Goal: Information Seeking & Learning: Learn about a topic

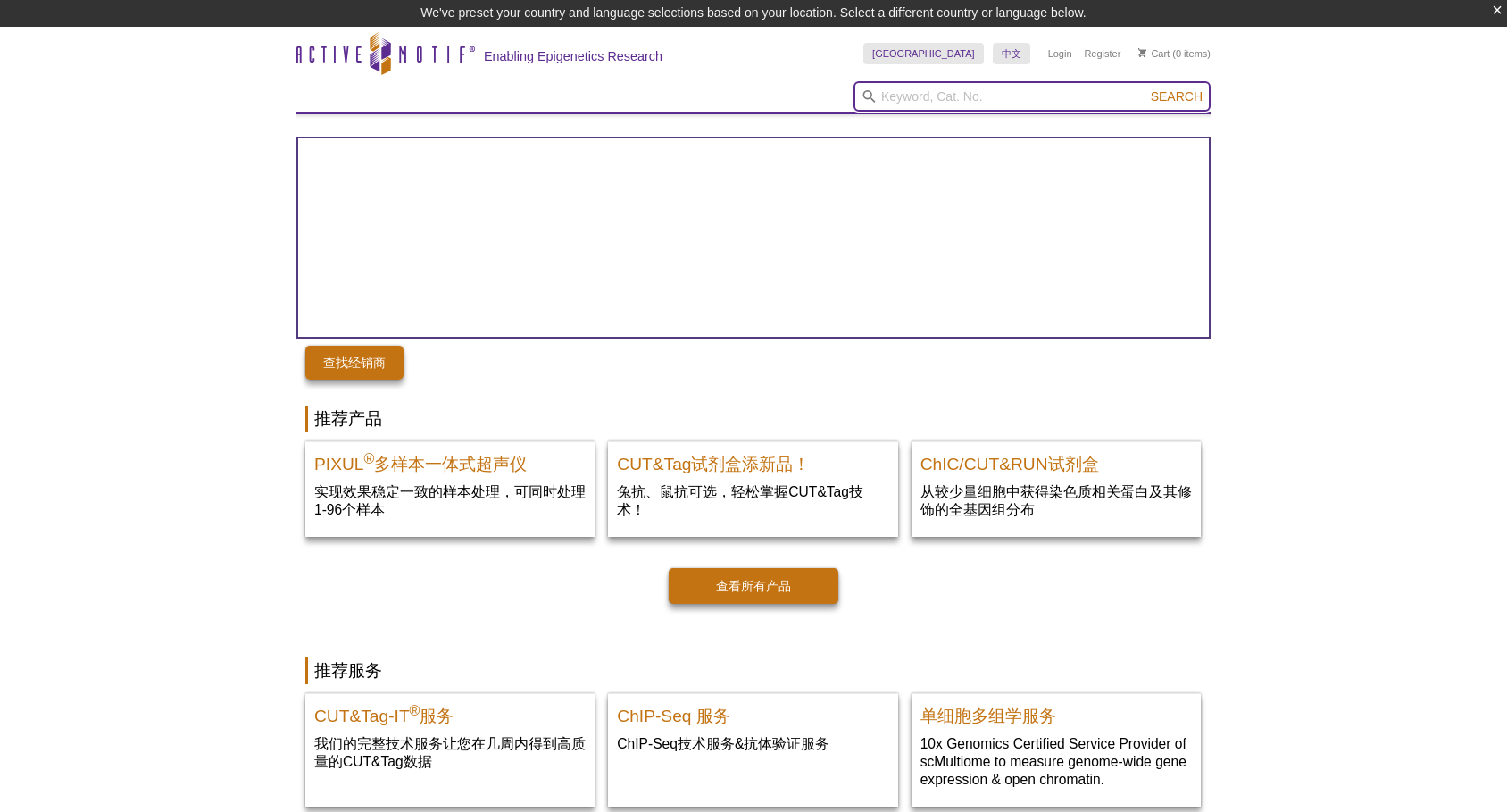
click at [941, 94] on input "search" at bounding box center [1032, 96] width 357 height 30
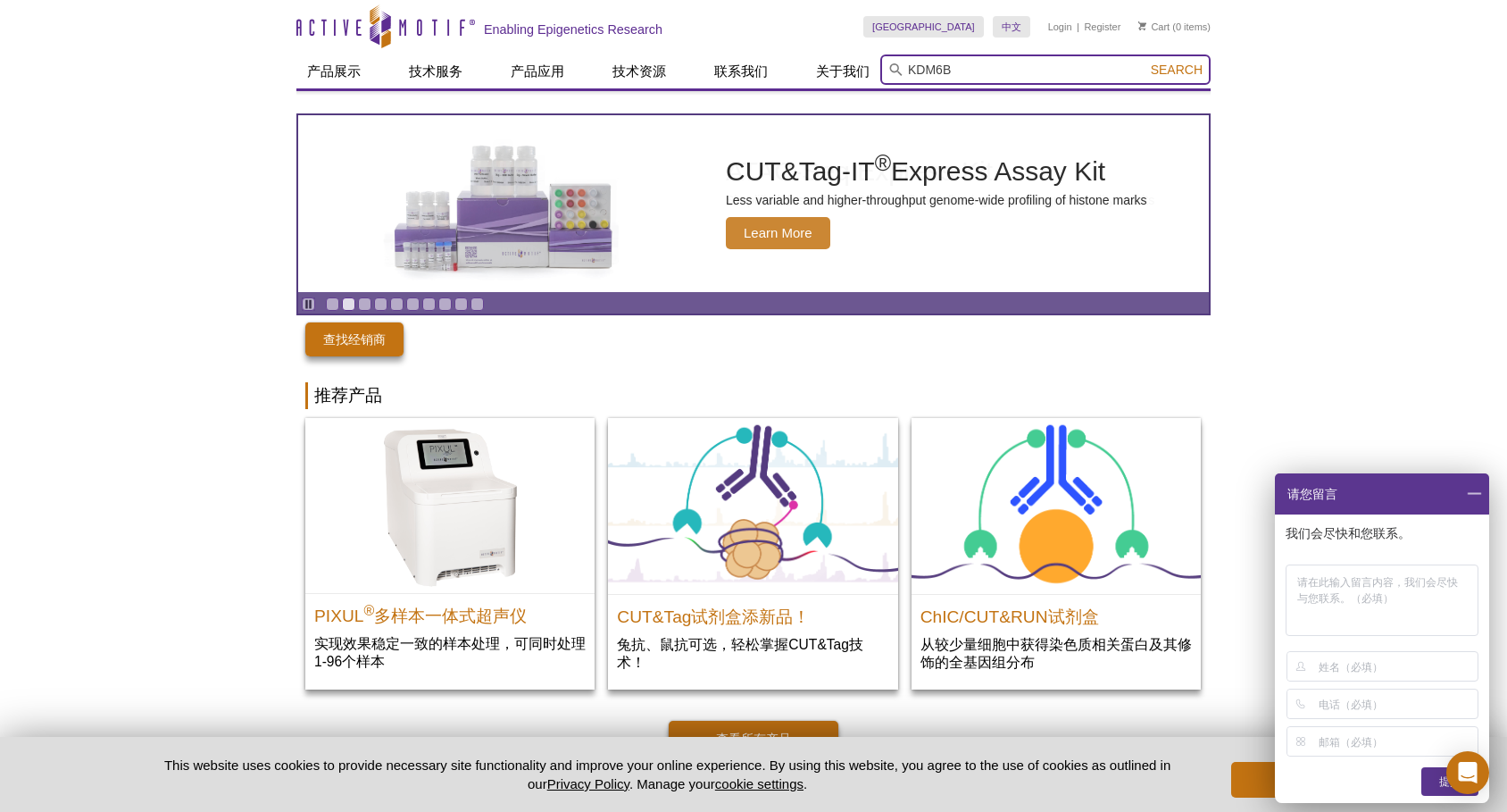
type input "KDM6B"
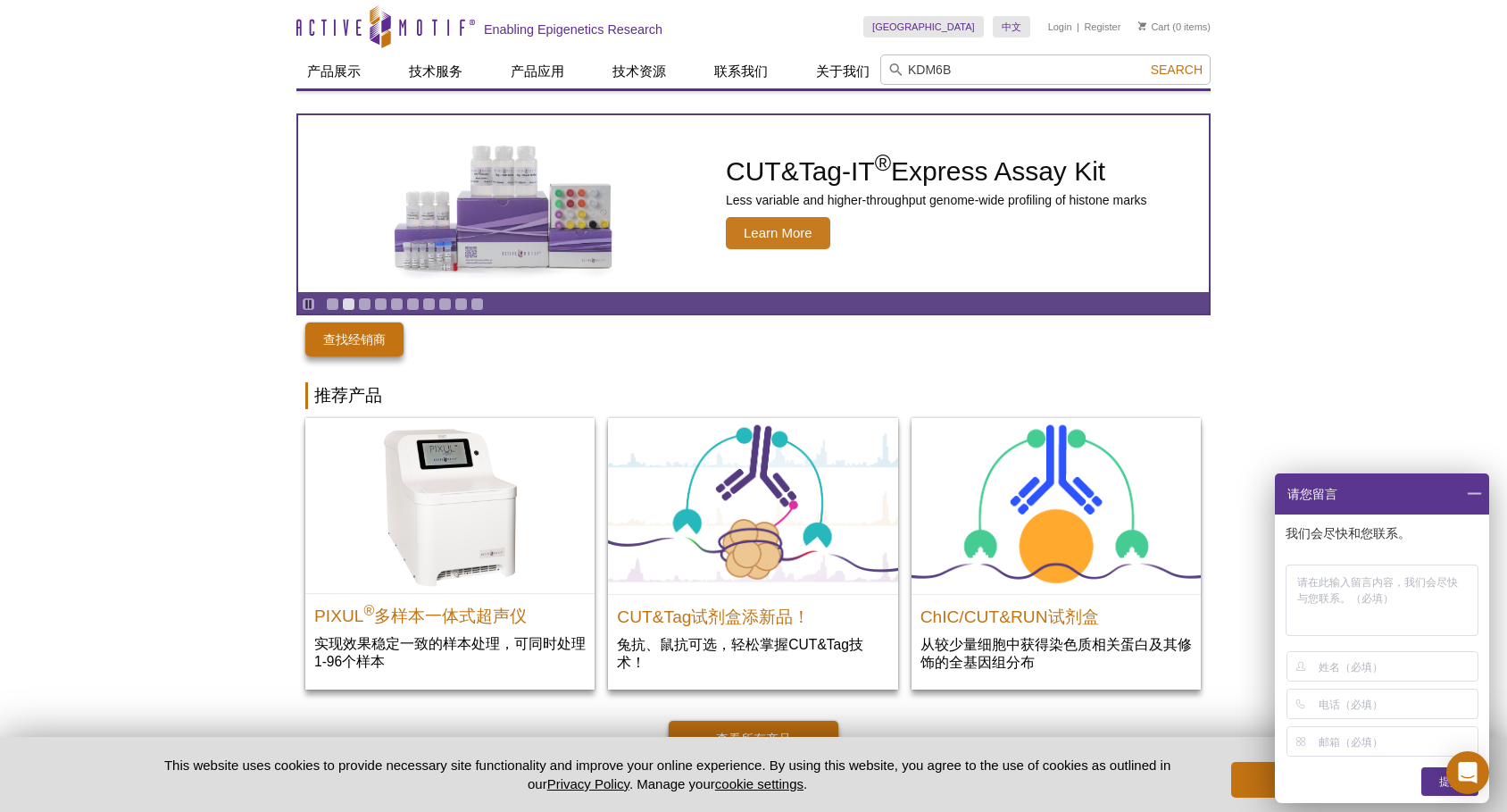
click at [1182, 74] on span "Search" at bounding box center [1176, 70] width 52 height 15
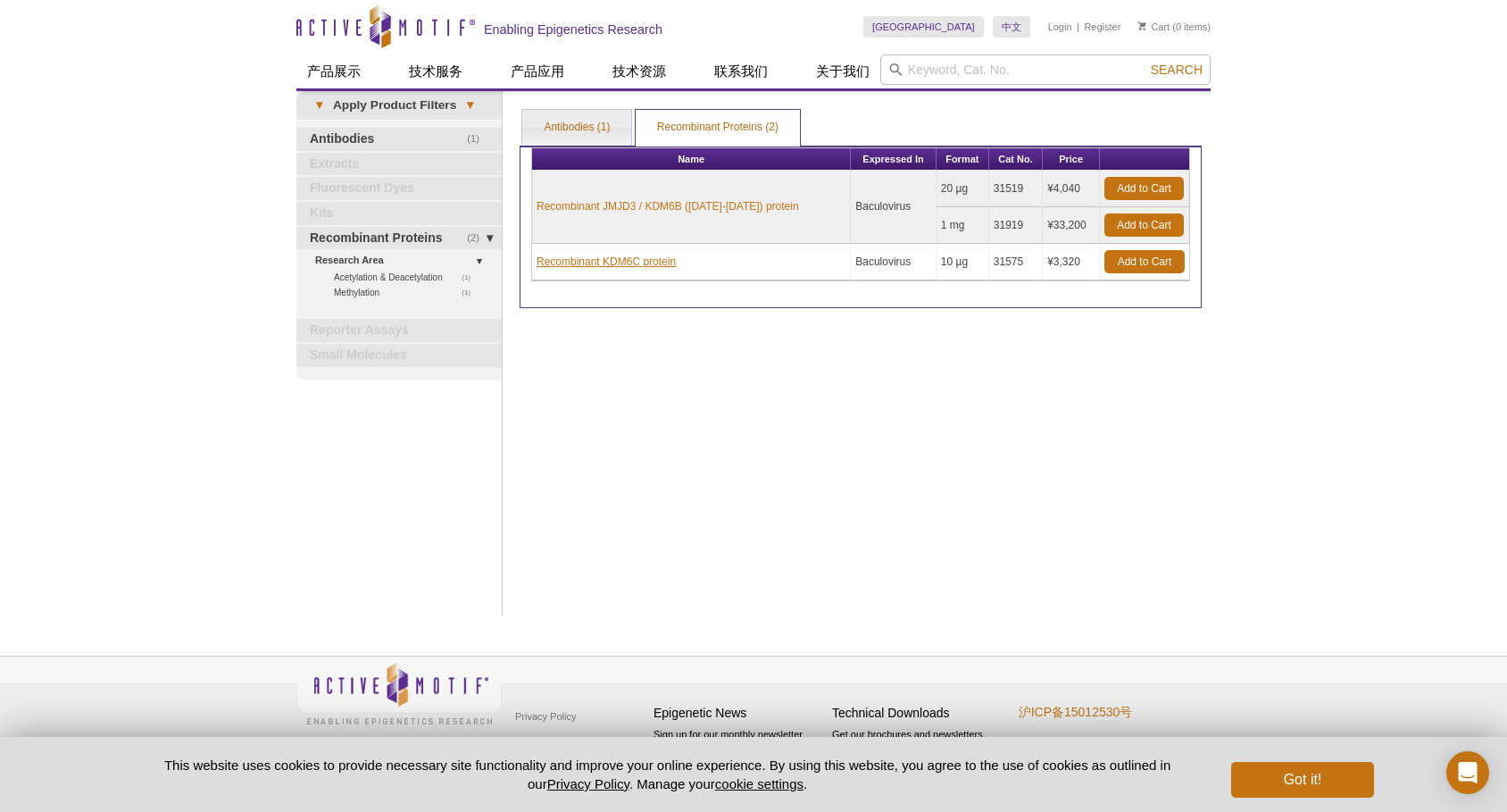
click at [658, 263] on link "Recombinant KDM6C protein" at bounding box center [606, 261] width 140 height 16
click at [742, 202] on link "Recombinant JMJD3 / KDM6B (1043-1682) protein" at bounding box center [667, 206] width 262 height 16
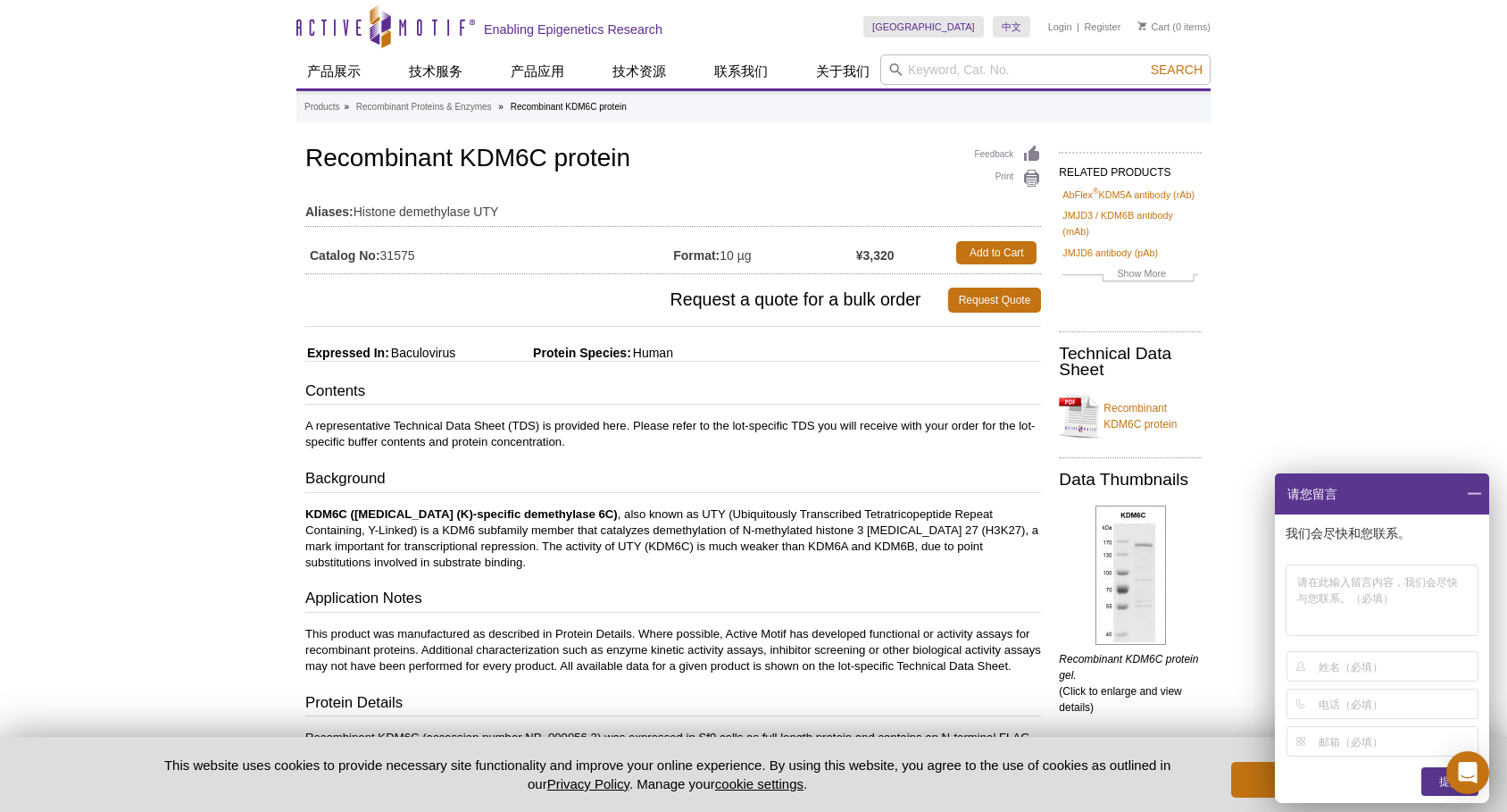
click at [253, 415] on div "Active Motif Logo Enabling Epigenetics Research 0 Search Skip to content Active…" at bounding box center [753, 616] width 1507 height 1233
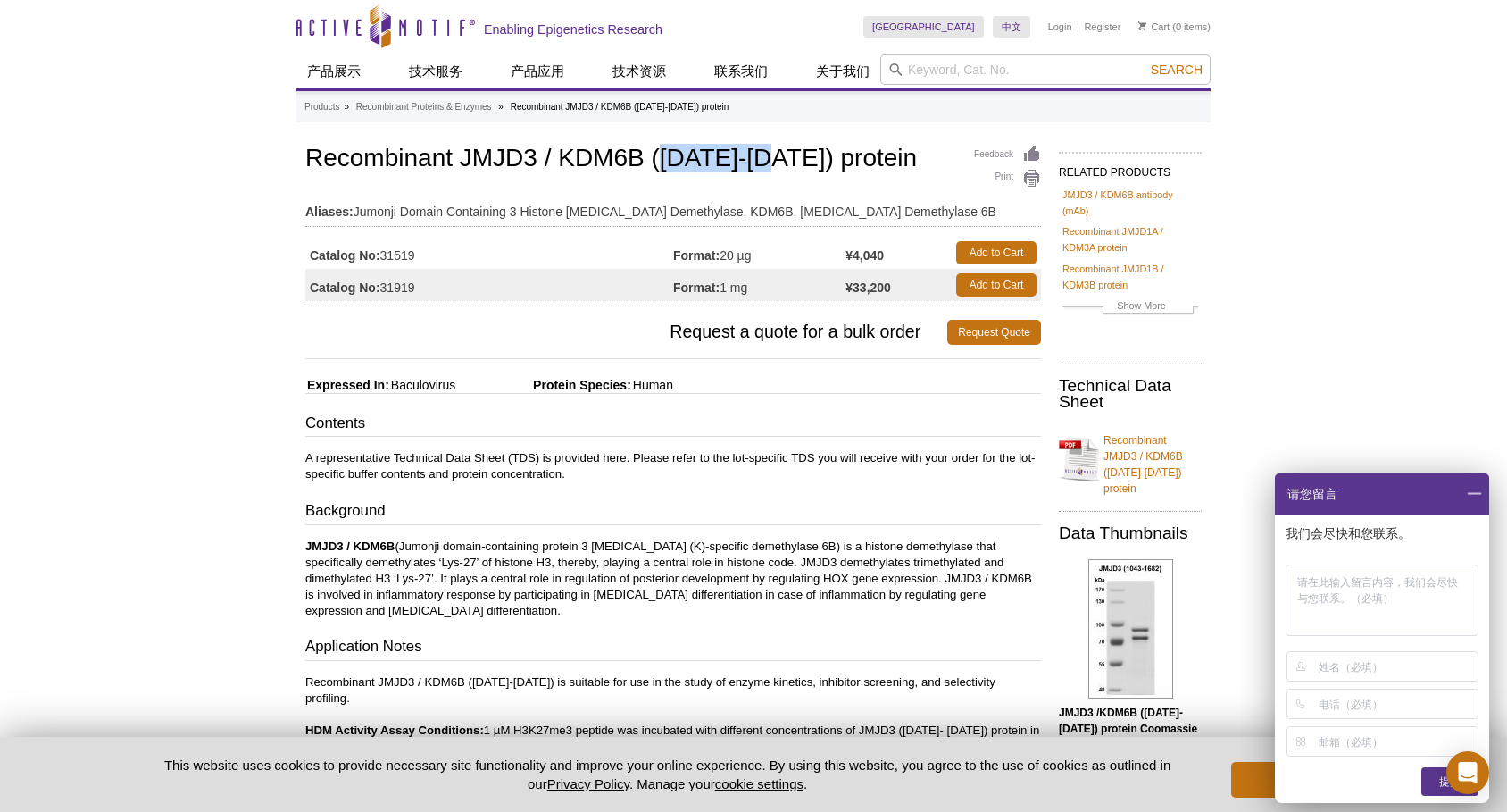
drag, startPoint x: 662, startPoint y: 161, endPoint x: 775, endPoint y: 158, distance: 113.0
click at [775, 158] on h1 "Recombinant JMJD3 / KDM6B (1043-1682) protein" at bounding box center [673, 159] width 736 height 30
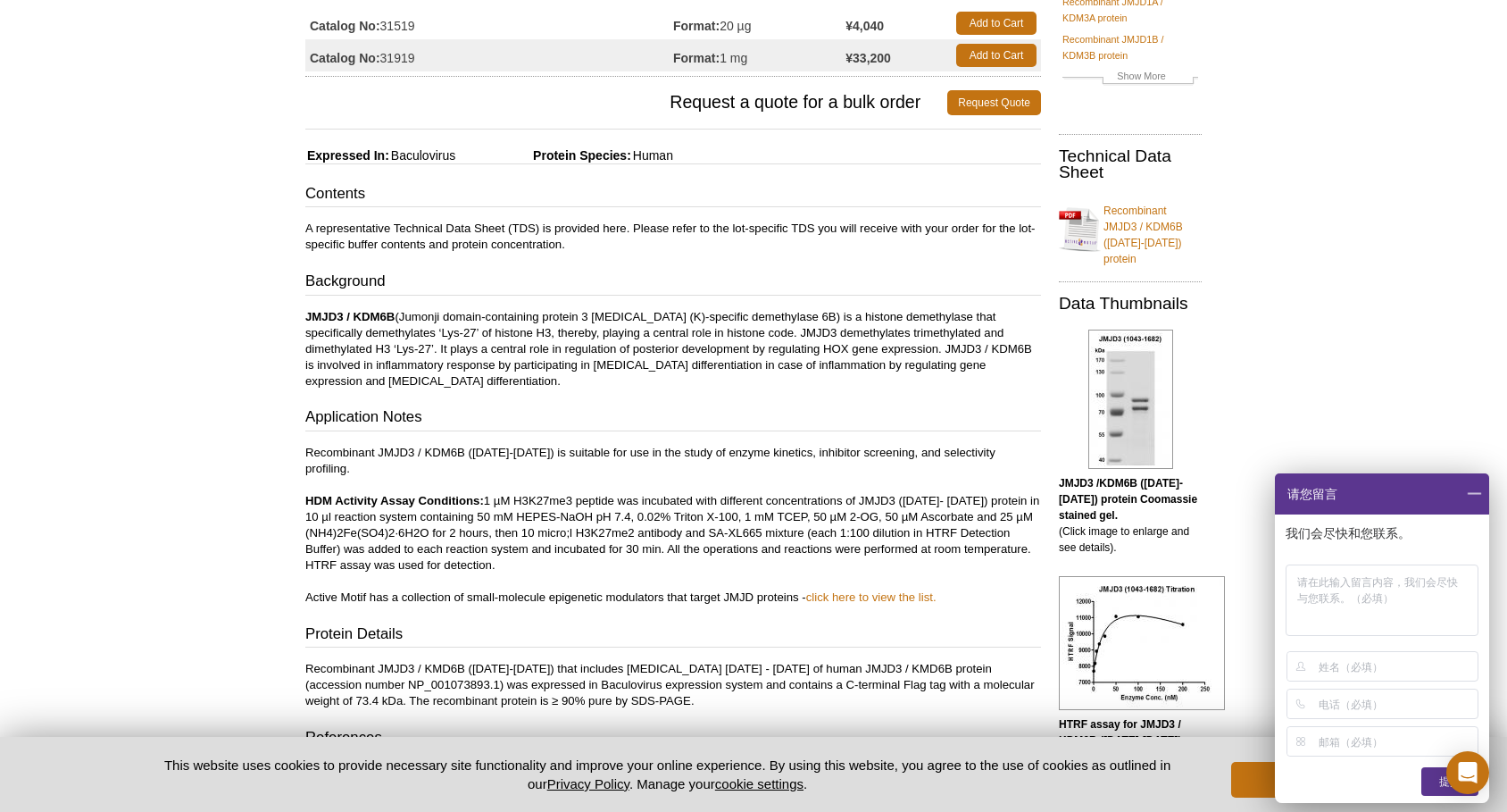
scroll to position [230, 0]
click at [600, 459] on p "Recombinant JMJD3 / KDM6B (1043-1682) is suitable for use in the study of enzym…" at bounding box center [673, 523] width 736 height 161
click at [588, 449] on p "Recombinant JMJD3 / KDM6B (1043-1682) is suitable for use in the study of enzym…" at bounding box center [673, 523] width 736 height 161
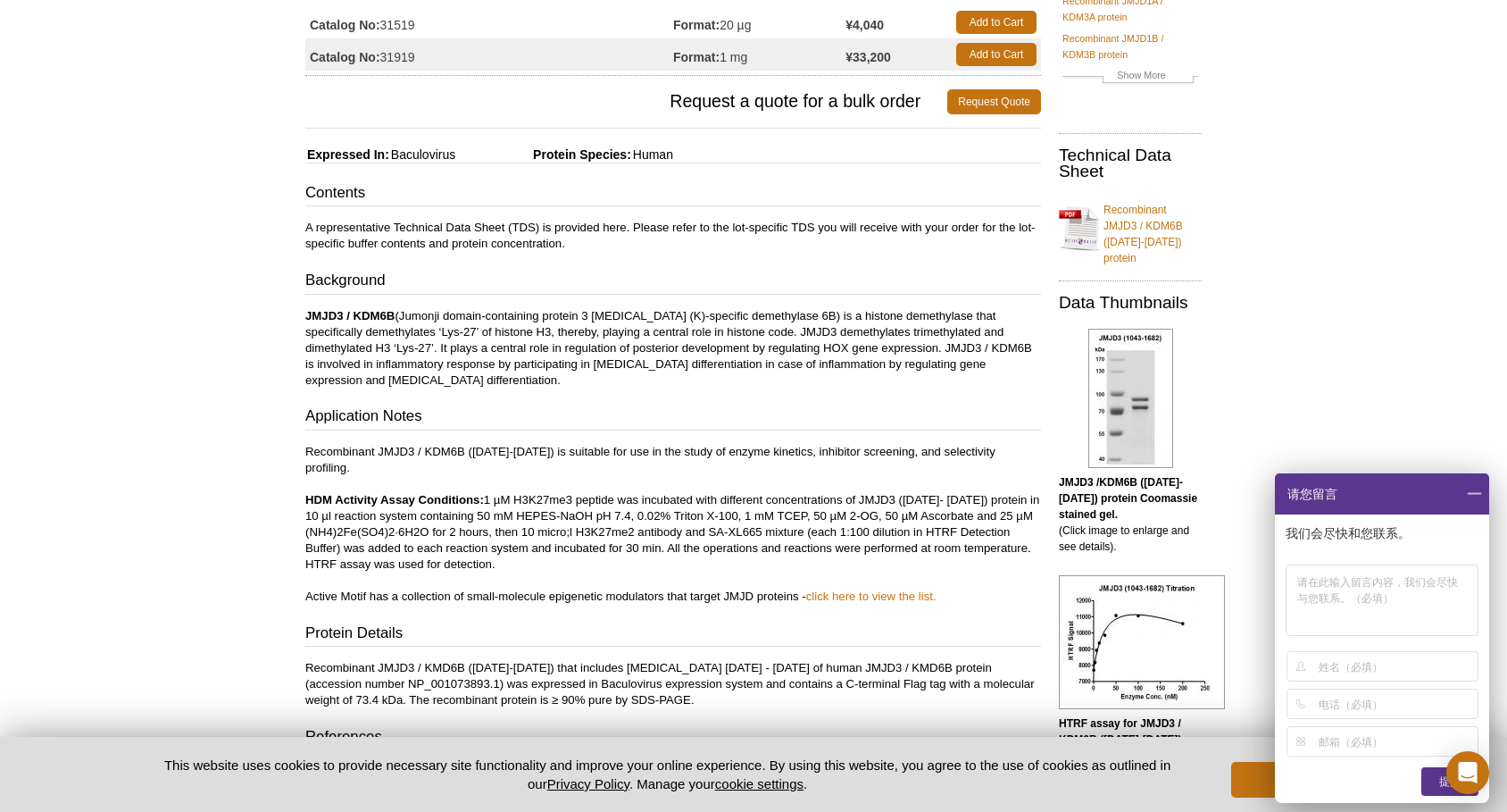
click at [588, 449] on p "Recombinant JMJD3 / KDM6B (1043-1682) is suitable for use in the study of enzym…" at bounding box center [673, 523] width 736 height 161
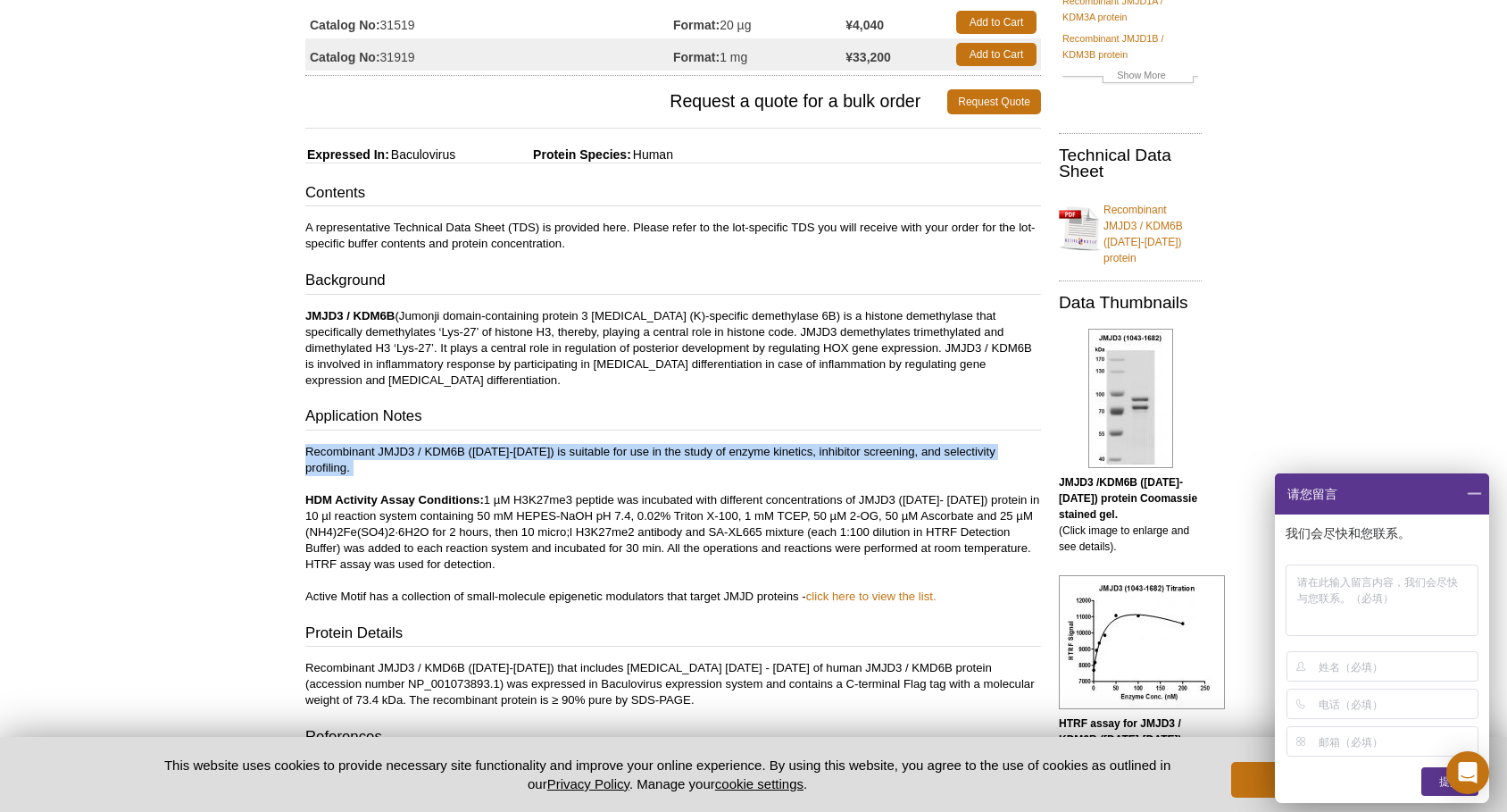
click at [588, 449] on p "Recombinant JMJD3 / KDM6B (1043-1682) is suitable for use in the study of enzym…" at bounding box center [673, 523] width 736 height 161
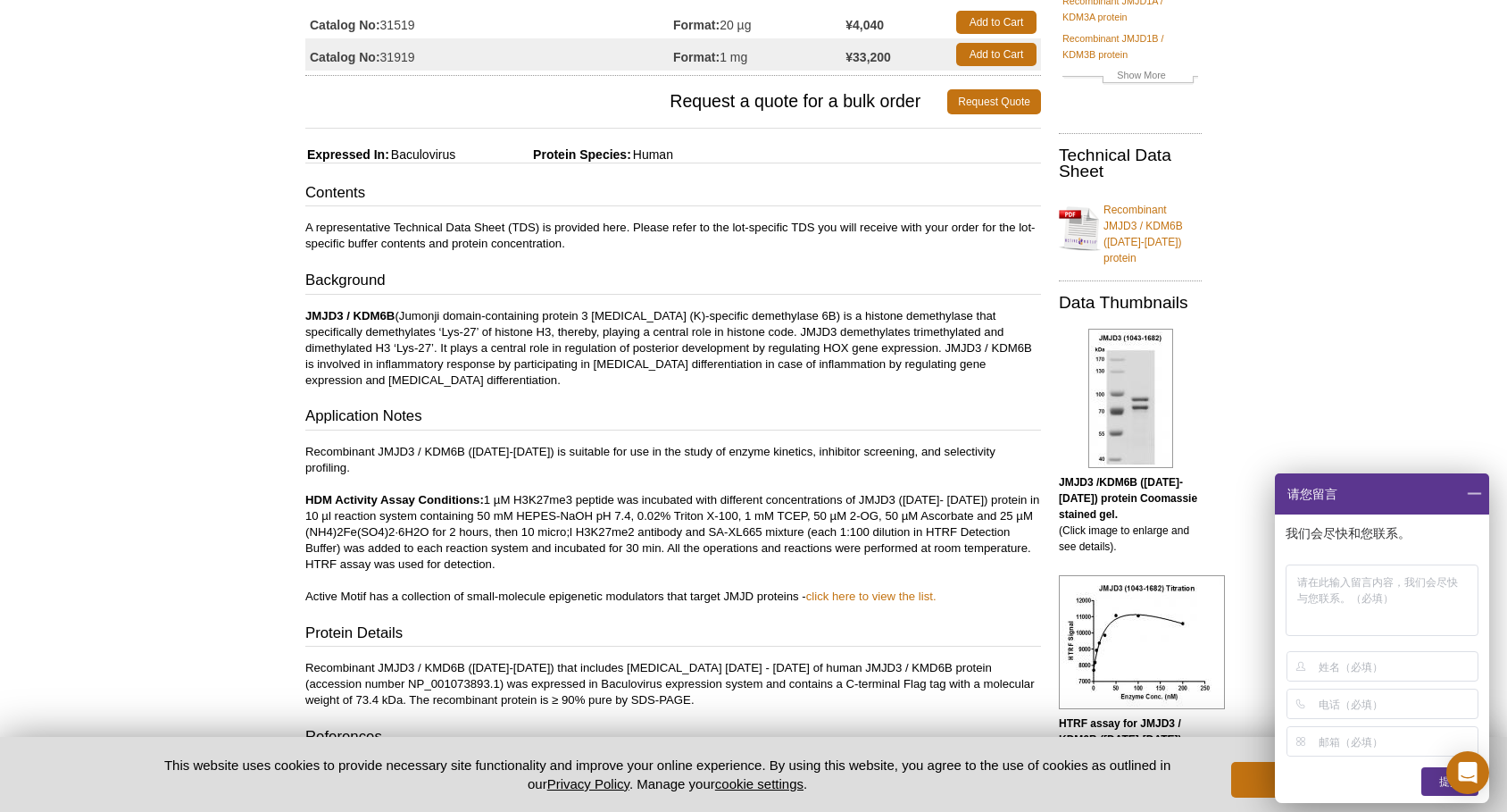
click at [588, 449] on p "Recombinant JMJD3 / KDM6B (1043-1682) is suitable for use in the study of enzym…" at bounding box center [673, 523] width 736 height 161
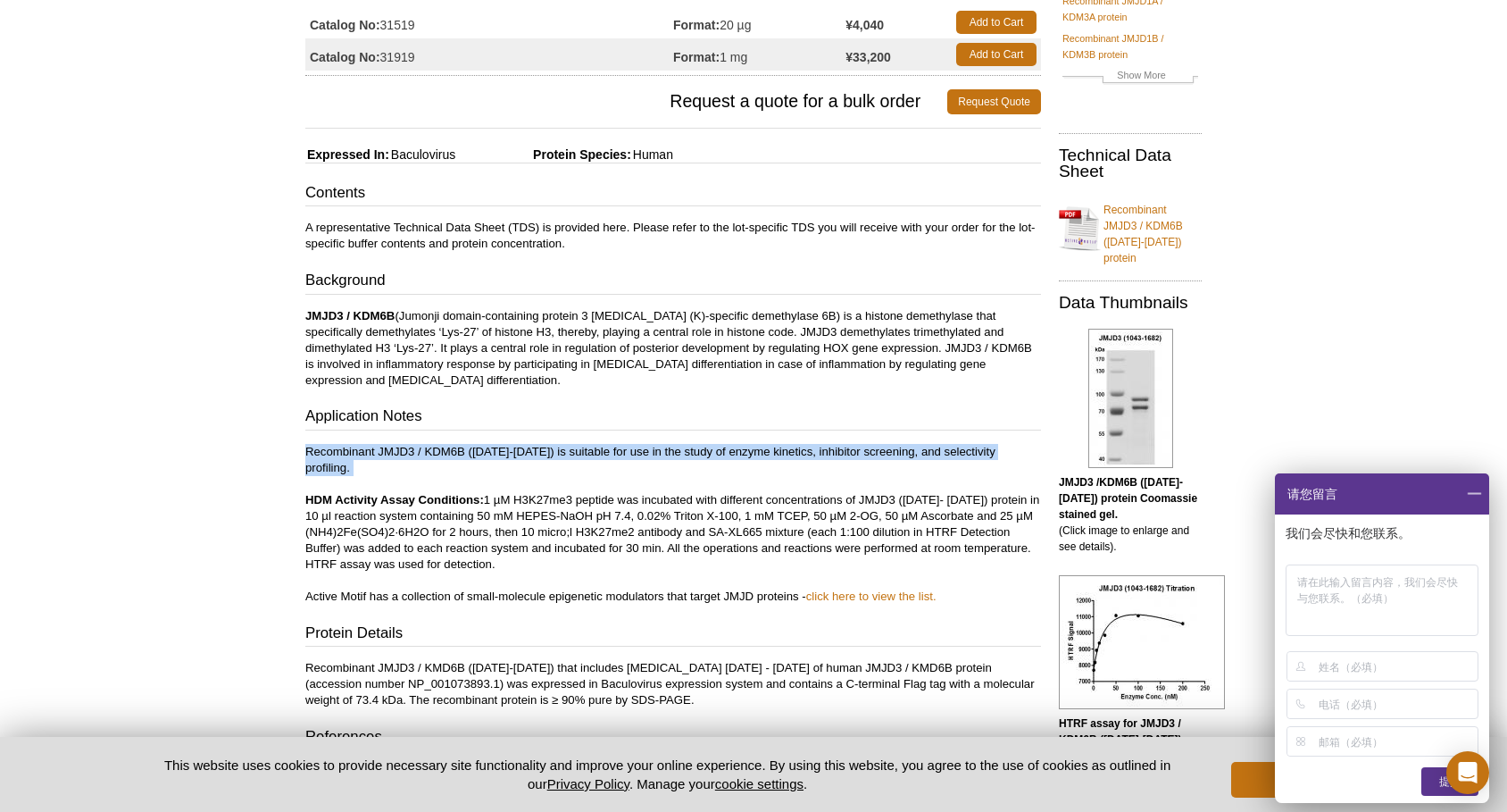
click at [588, 449] on p "Recombinant JMJD3 / KDM6B (1043-1682) is suitable for use in the study of enzym…" at bounding box center [673, 523] width 736 height 161
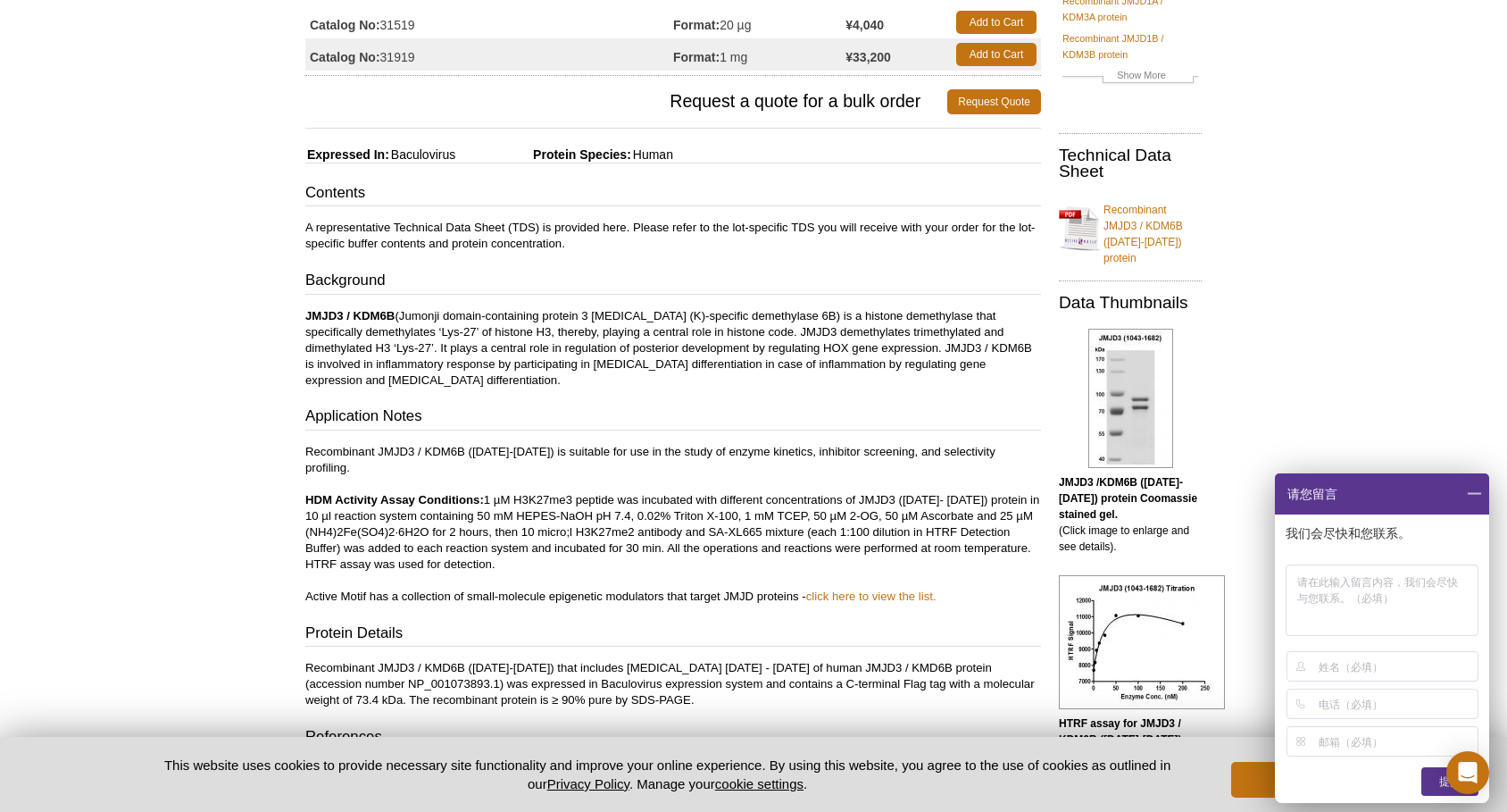
click at [588, 449] on p "Recombinant JMJD3 / KDM6B (1043-1682) is suitable for use in the study of enzym…" at bounding box center [673, 523] width 736 height 161
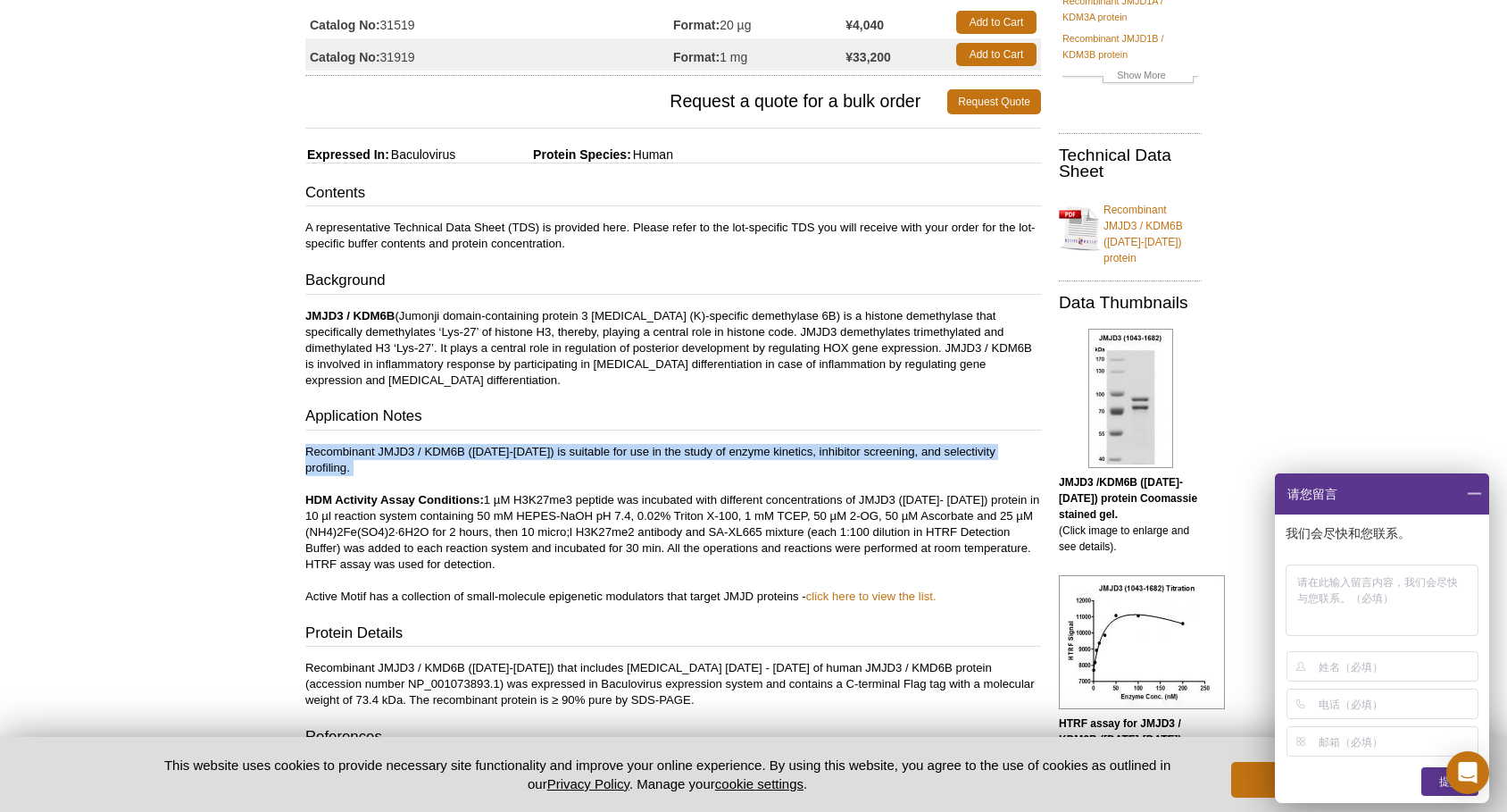
click at [588, 449] on p "Recombinant JMJD3 / KDM6B (1043-1682) is suitable for use in the study of enzym…" at bounding box center [673, 523] width 736 height 161
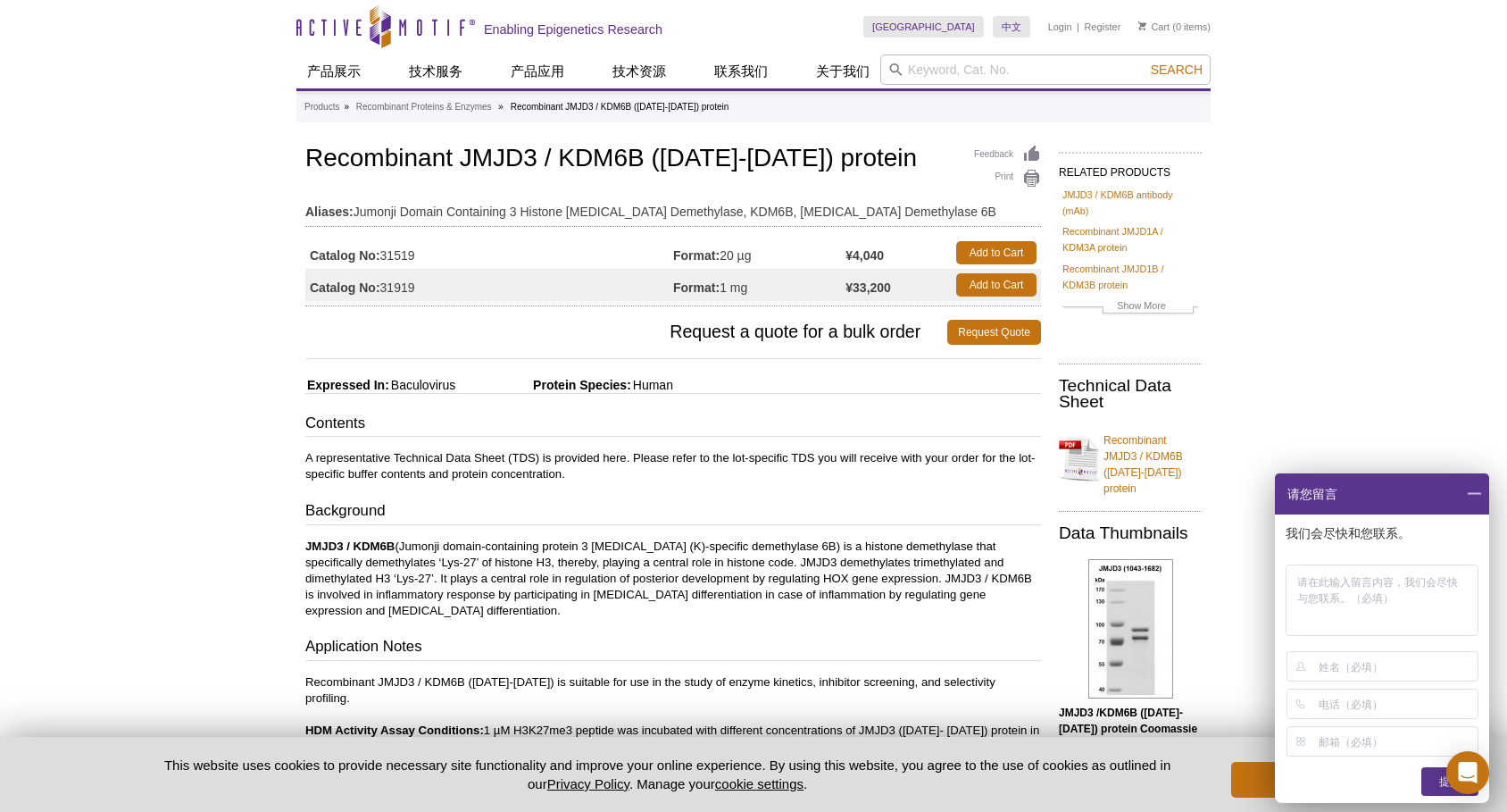
scroll to position [0, 0]
click at [795, 495] on div "Contents A representative Technical Data Sheet (TDS) is provided here. Please r…" at bounding box center [673, 728] width 736 height 631
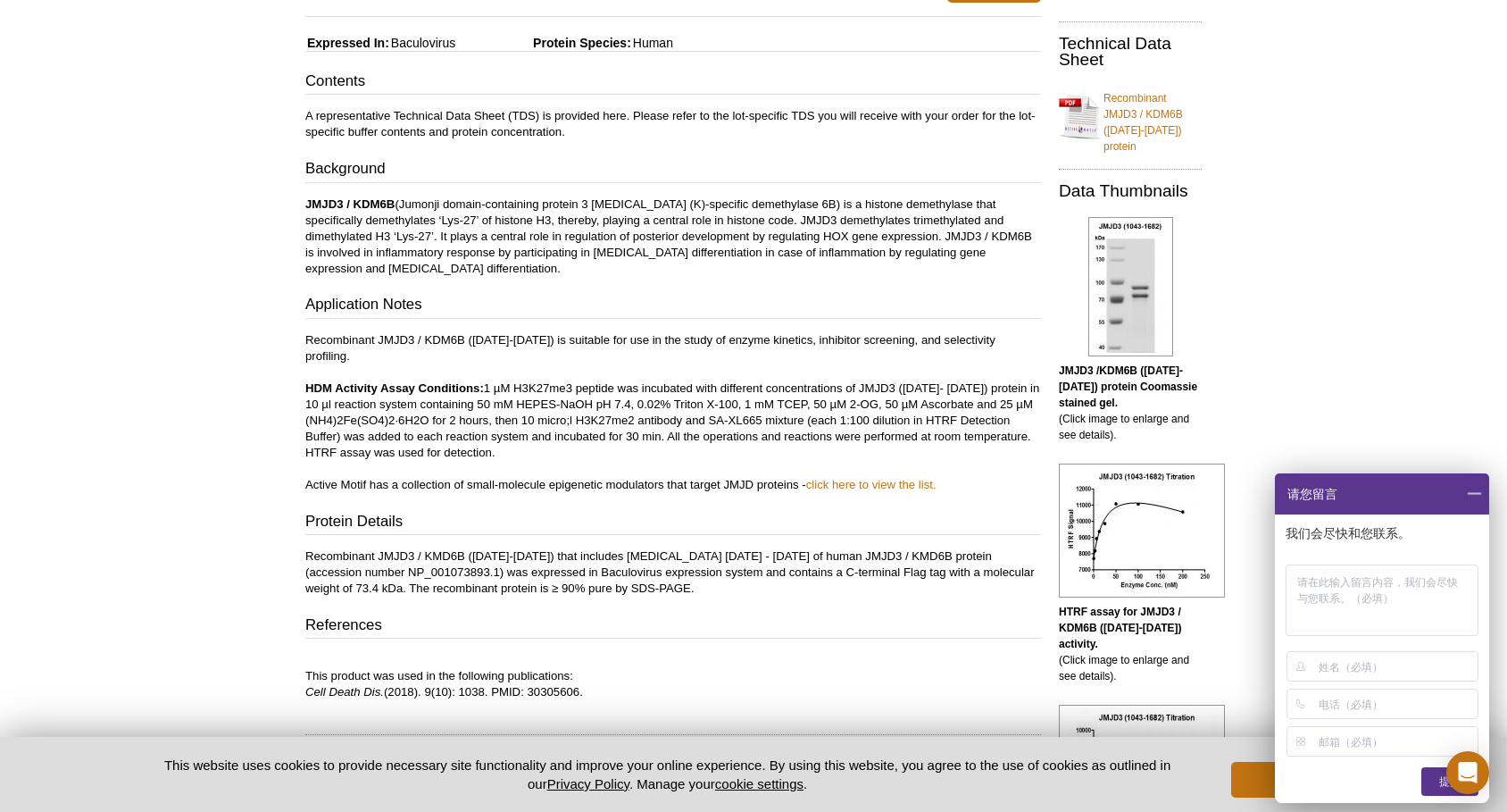
click at [1133, 299] on img at bounding box center [1130, 287] width 84 height 140
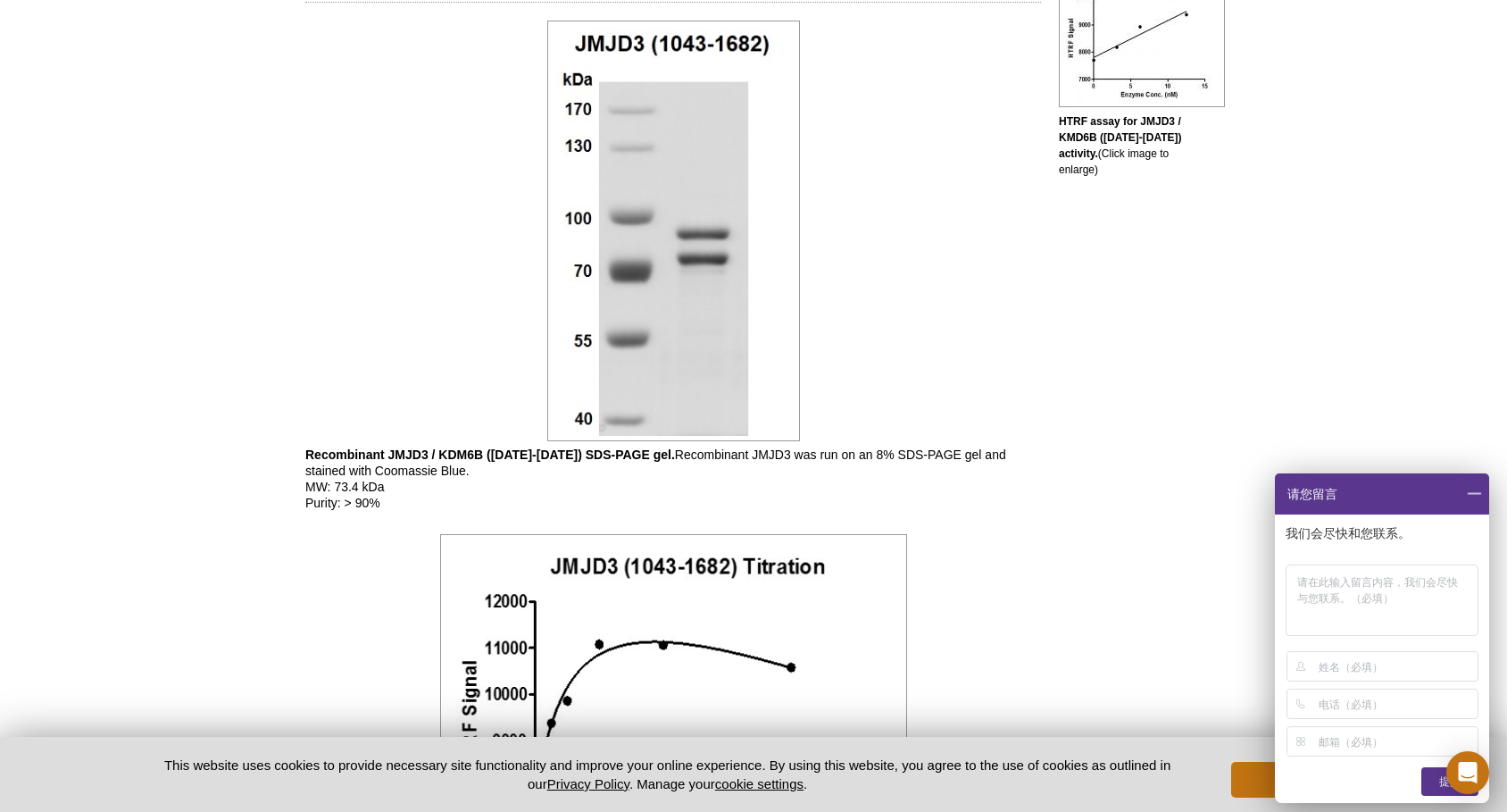
click at [1133, 299] on div "RELATED PRODUCTS JMJD3 / KDM6B antibody (mAb) Recombinant JMJD1A / KDM3A protei…" at bounding box center [1125, 330] width 170 height 2526
click at [357, 169] on div at bounding box center [673, 231] width 736 height 430
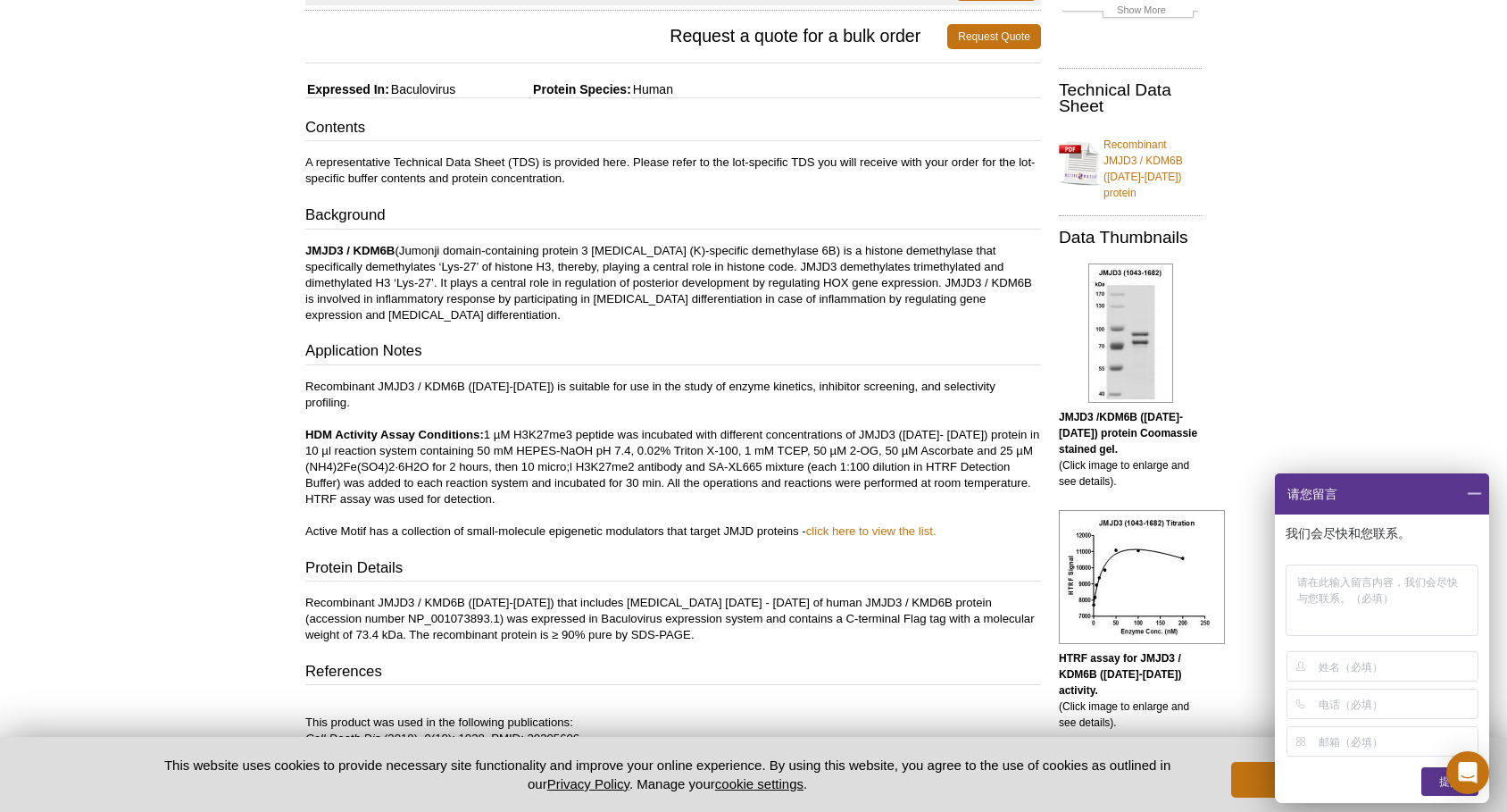
scroll to position [253, 0]
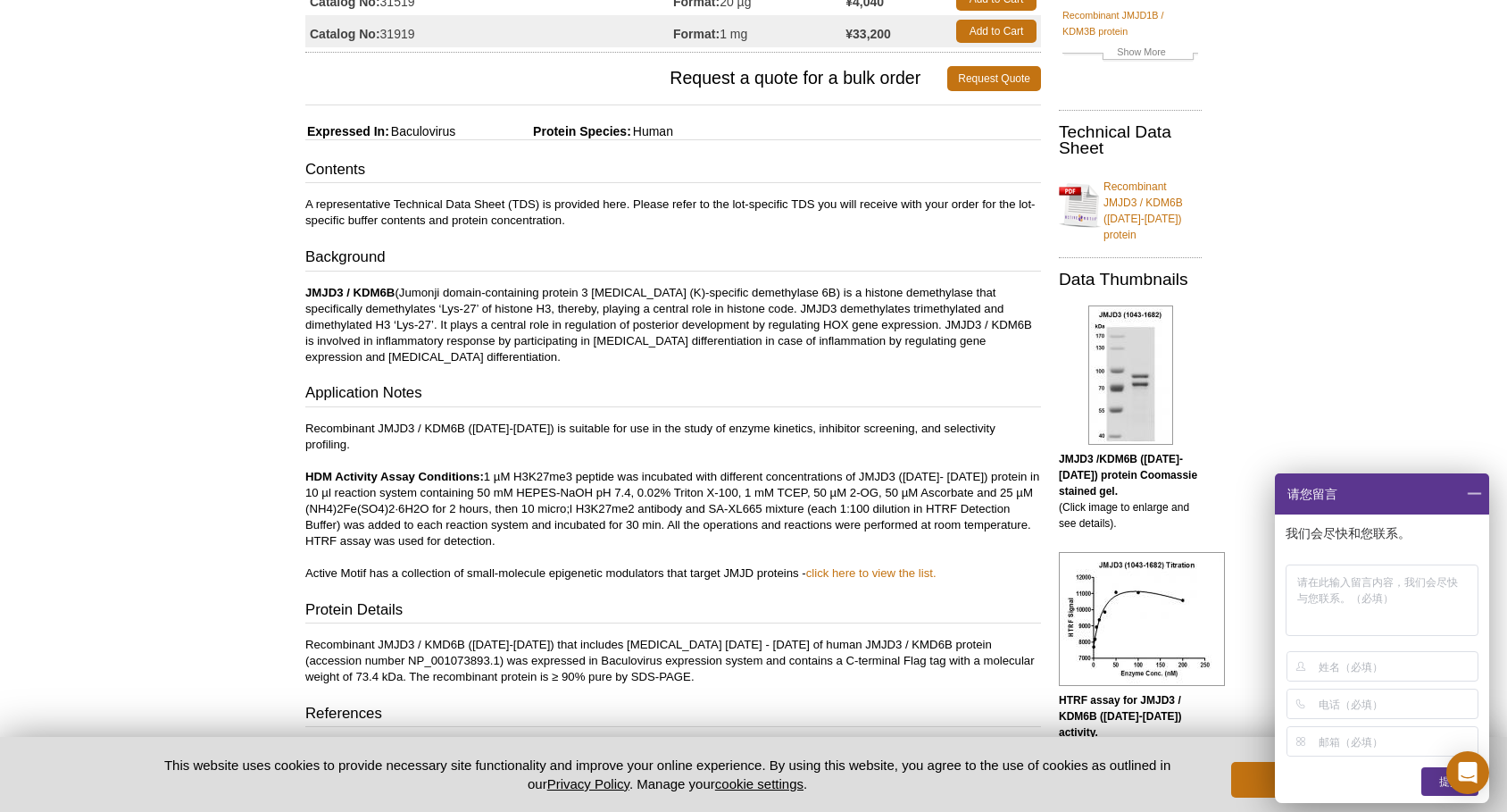
click at [461, 426] on p "Recombinant JMJD3 / KDM6B (1043-1682) is suitable for use in the study of enzym…" at bounding box center [673, 500] width 736 height 161
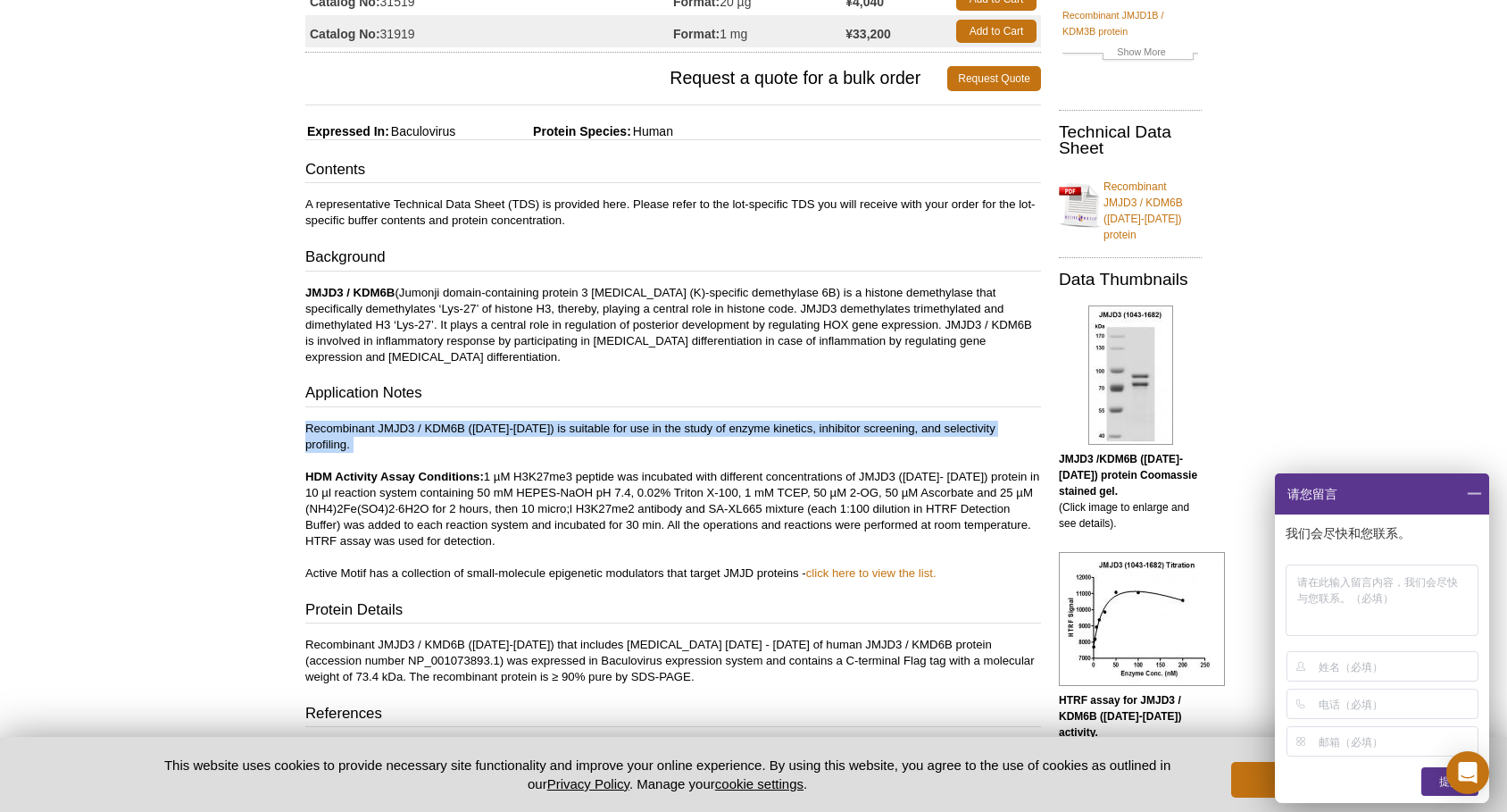
click at [787, 292] on p "JMJD3 / KDM6B (Jumonji domain-containing protein 3 lysine (K)-specific demethyl…" at bounding box center [673, 325] width 736 height 81
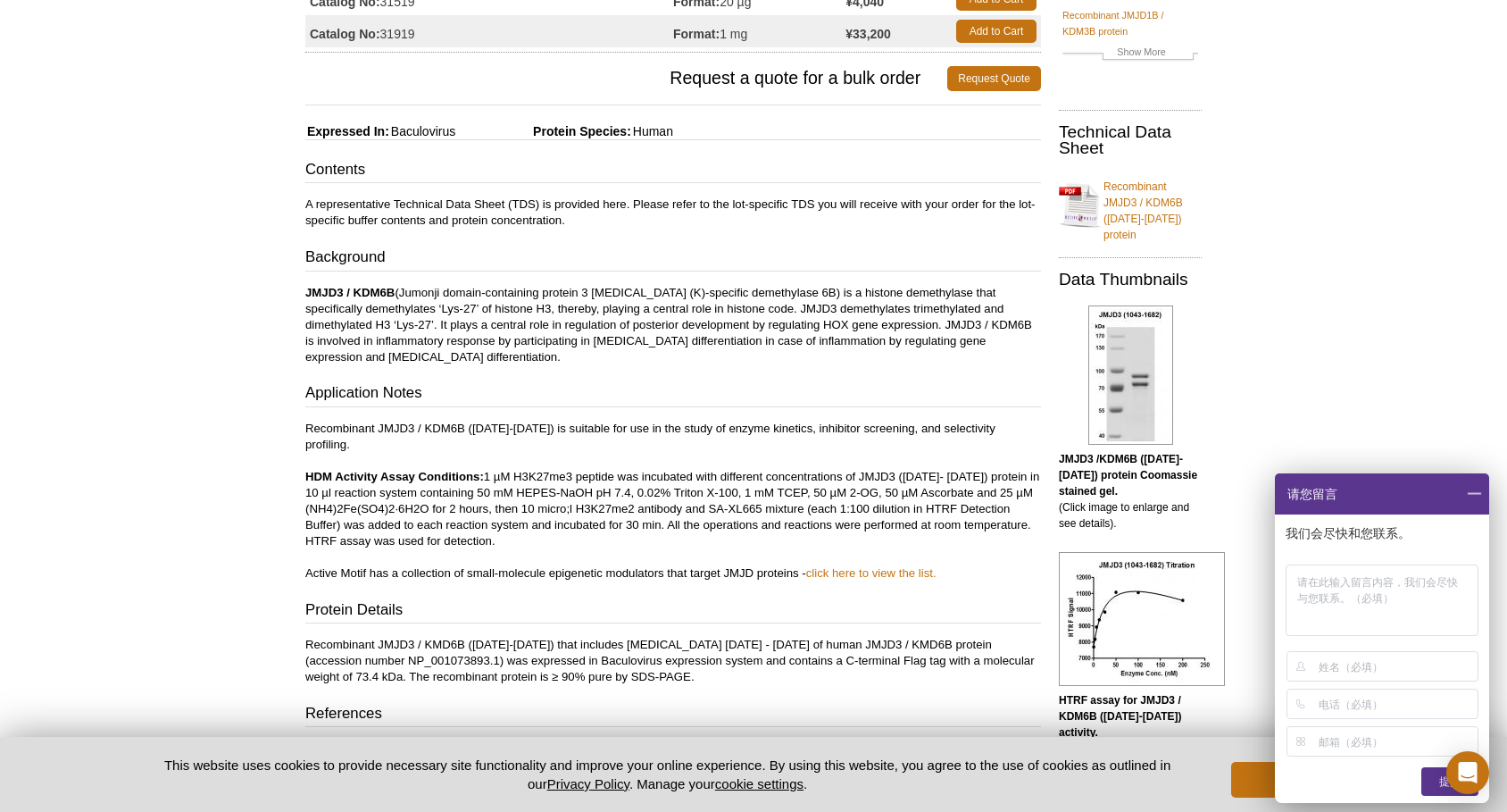
click at [787, 292] on p "JMJD3 / KDM6B (Jumonji domain-containing protein 3 lysine (K)-specific demethyl…" at bounding box center [673, 325] width 736 height 81
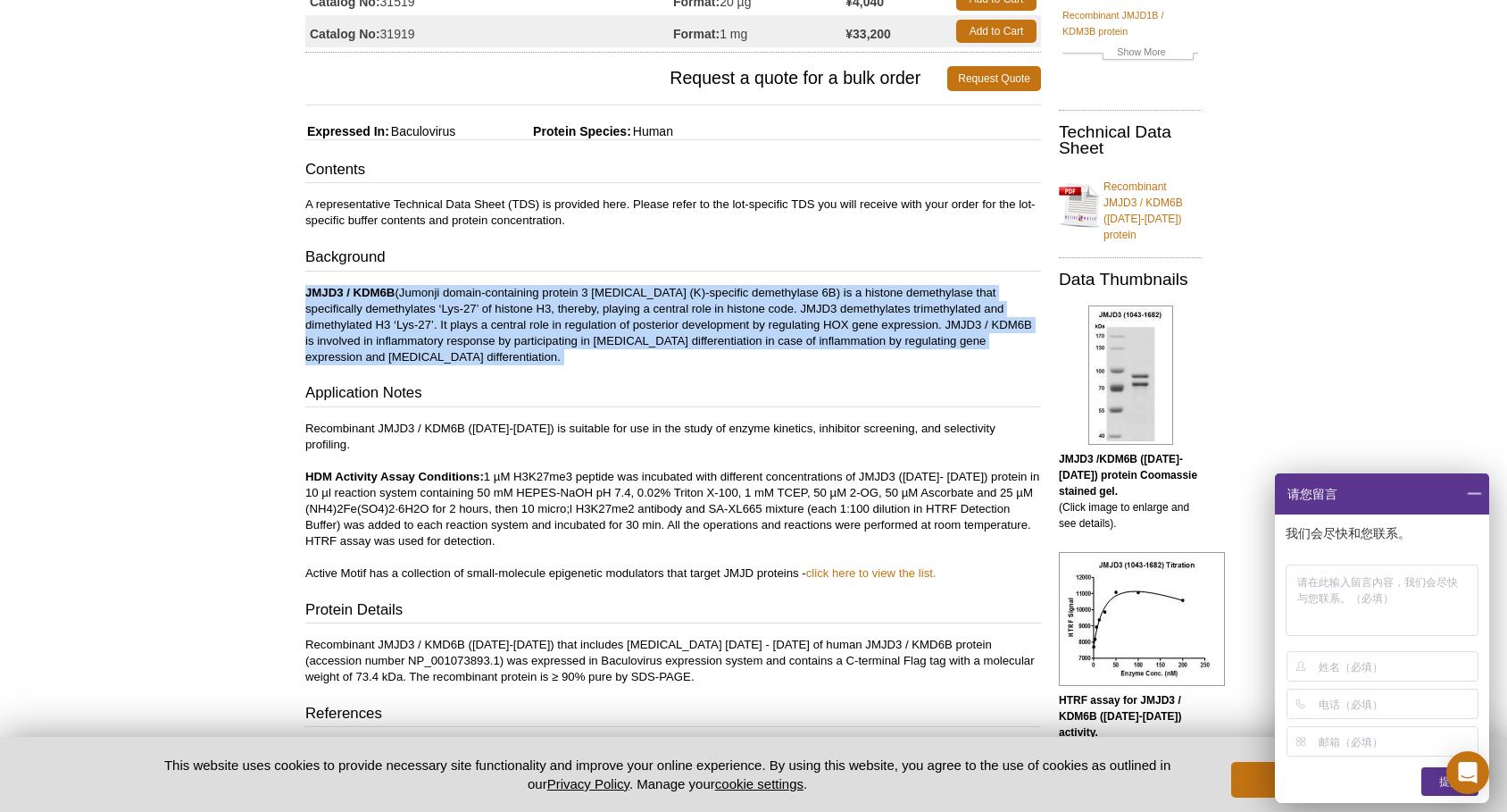
click at [593, 209] on p "A representative Technical Data Sheet (TDS) is provided here. Please refer to t…" at bounding box center [673, 211] width 736 height 32
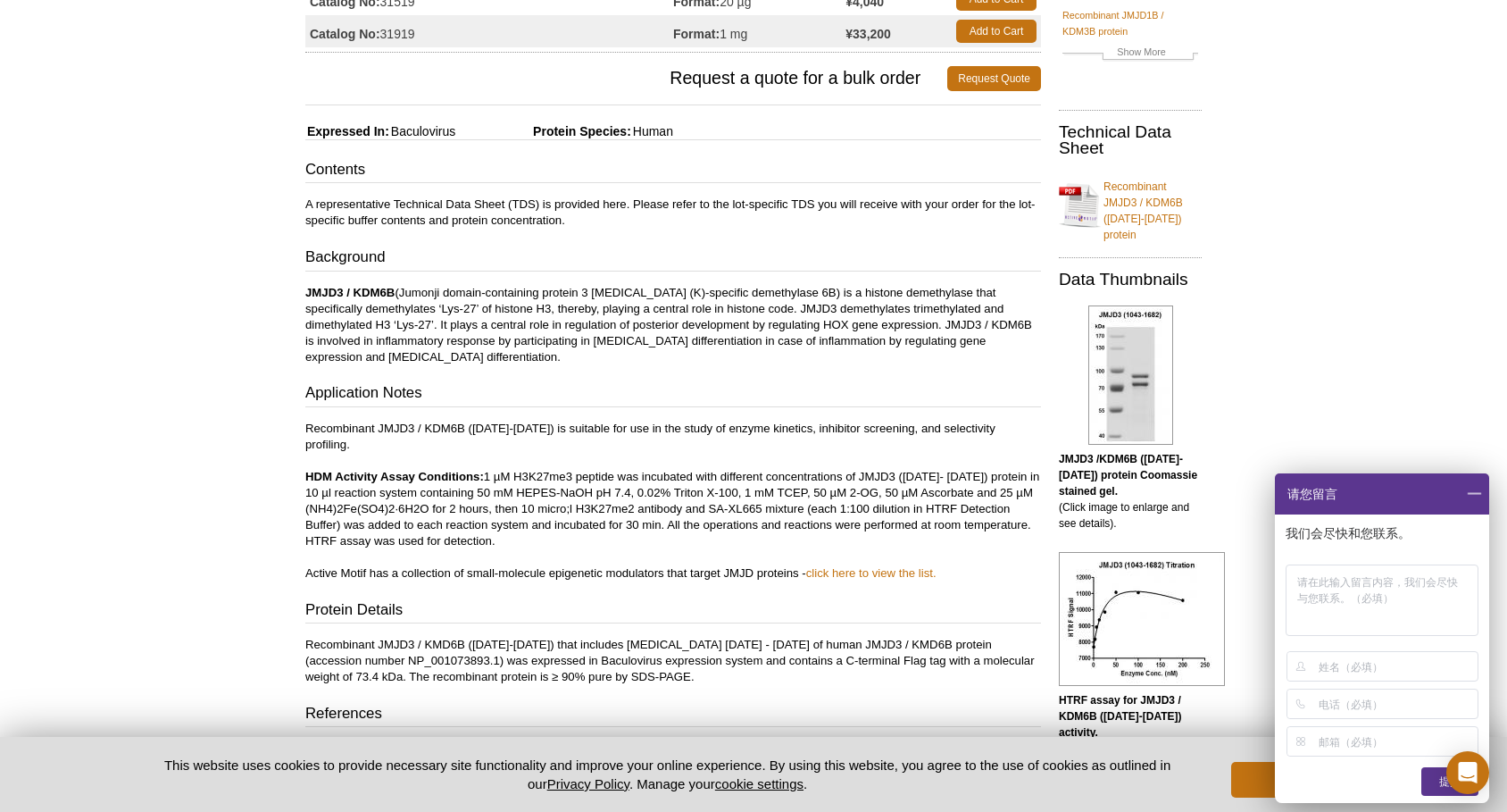
click at [593, 209] on p "A representative Technical Data Sheet (TDS) is provided here. Please refer to t…" at bounding box center [673, 211] width 736 height 32
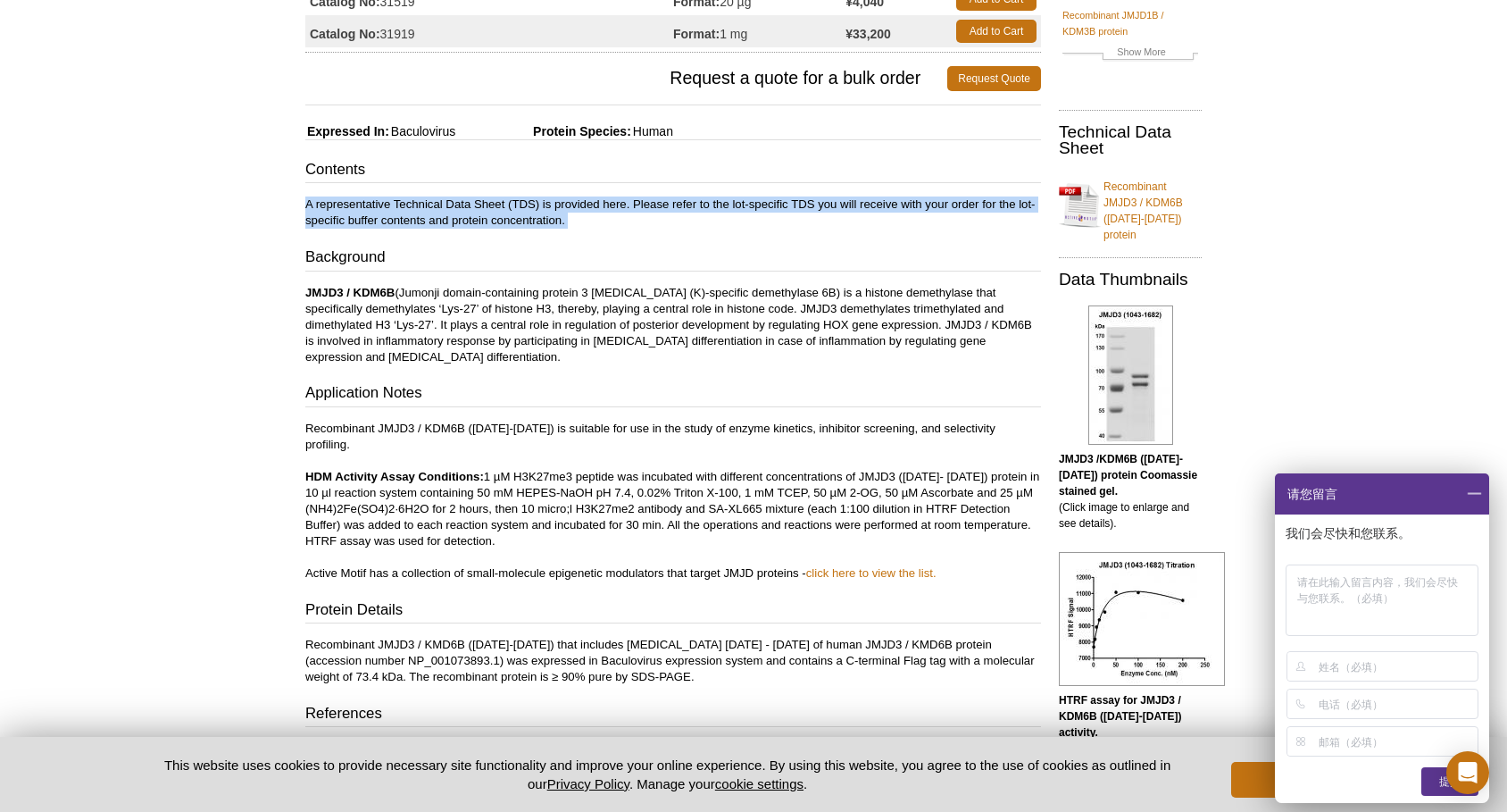
click at [1120, 201] on link "Recombinant JMJD3 / KDM6B (1043-1682) protein" at bounding box center [1130, 205] width 142 height 75
click at [696, 281] on div "Contents A representative Technical Data Sheet (TDS) is provided here. Please r…" at bounding box center [673, 474] width 736 height 631
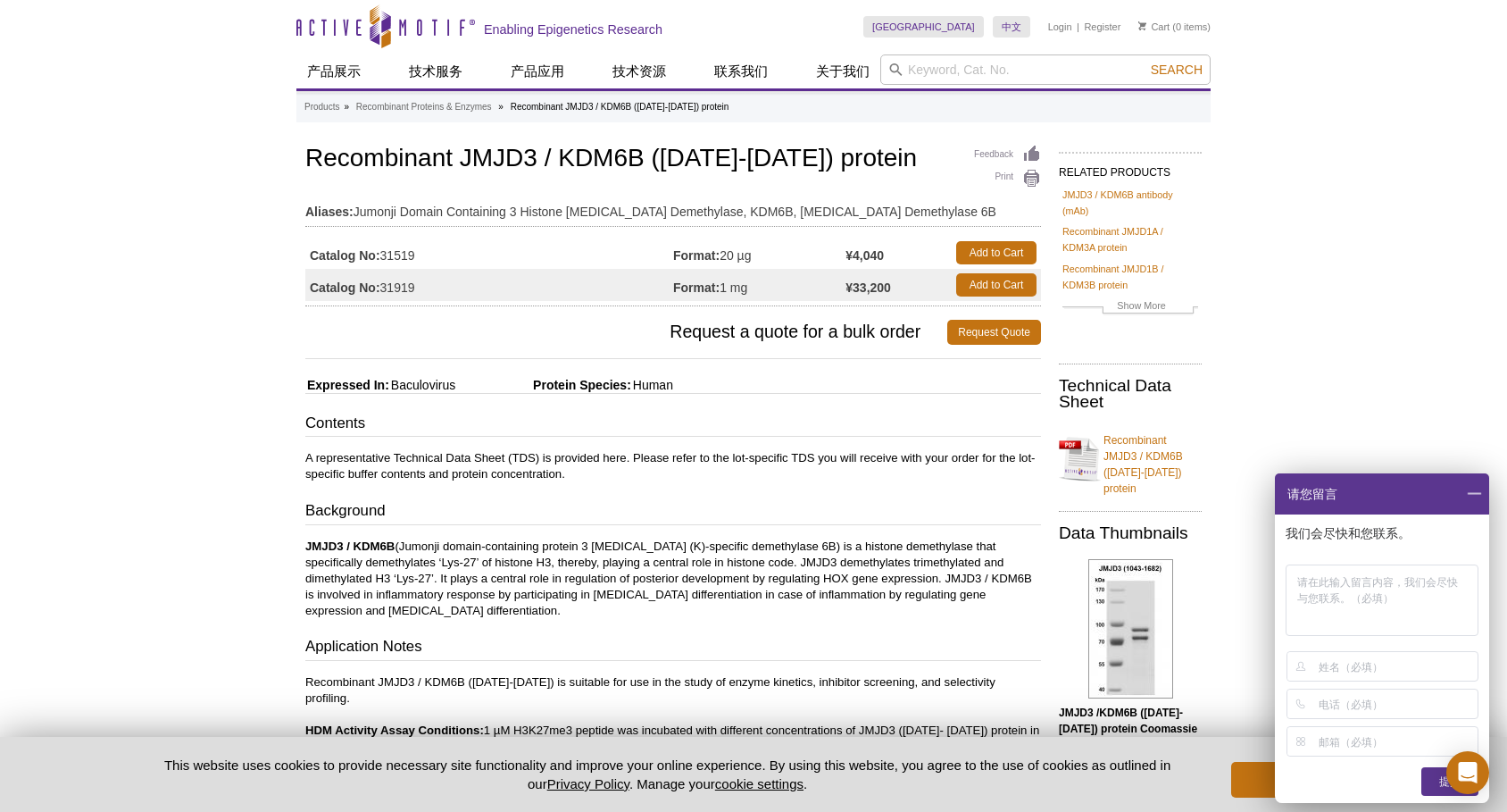
scroll to position [0, 0]
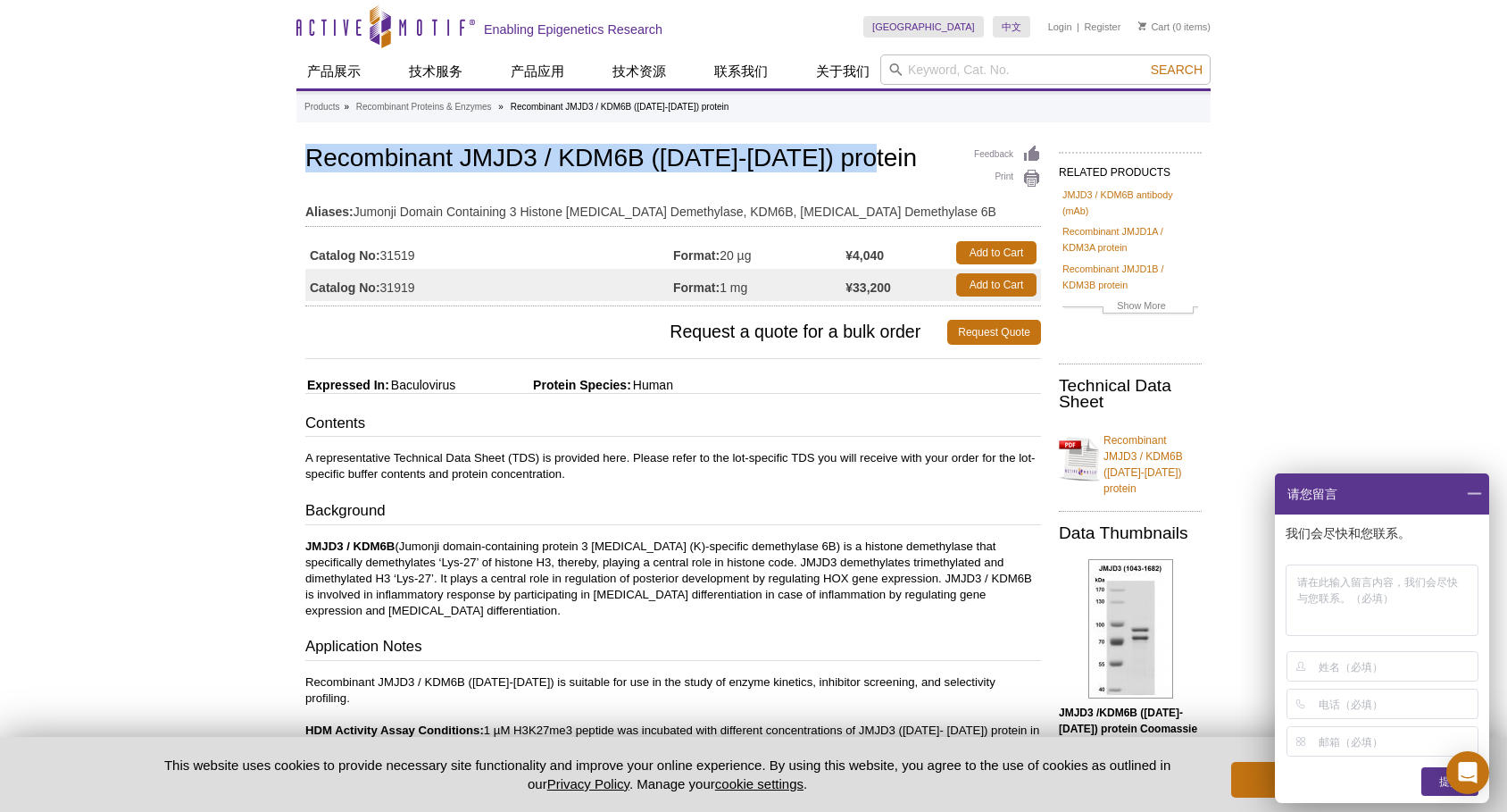
drag, startPoint x: 309, startPoint y: 164, endPoint x: 873, endPoint y: 149, distance: 564.2
click at [873, 149] on h1 "Recombinant JMJD3 / KDM6B (1043-1682) protein" at bounding box center [673, 159] width 736 height 30
copy h1 "Recombinant JMJD3 / KDM6B (1043-1682) protein"
click at [922, 172] on h1 "Recombinant JMJD3 / KDM6B (1043-1682) protein" at bounding box center [673, 159] width 736 height 30
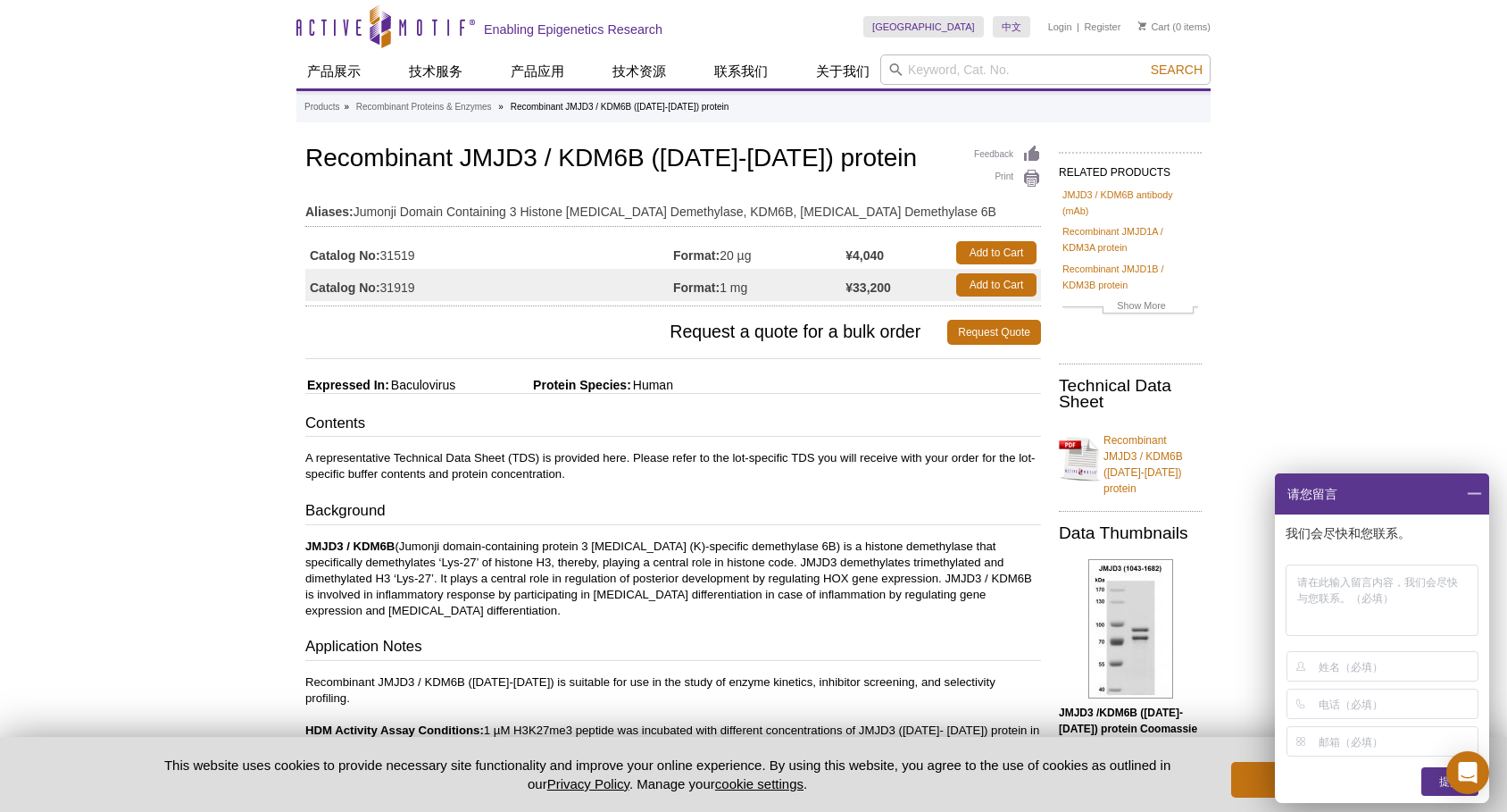
click at [667, 553] on p "JMJD3 / KDM6B (Jumonji domain-containing protein 3 lysine (K)-specific demethyl…" at bounding box center [673, 578] width 736 height 81
